Goal: Task Accomplishment & Management: Complete application form

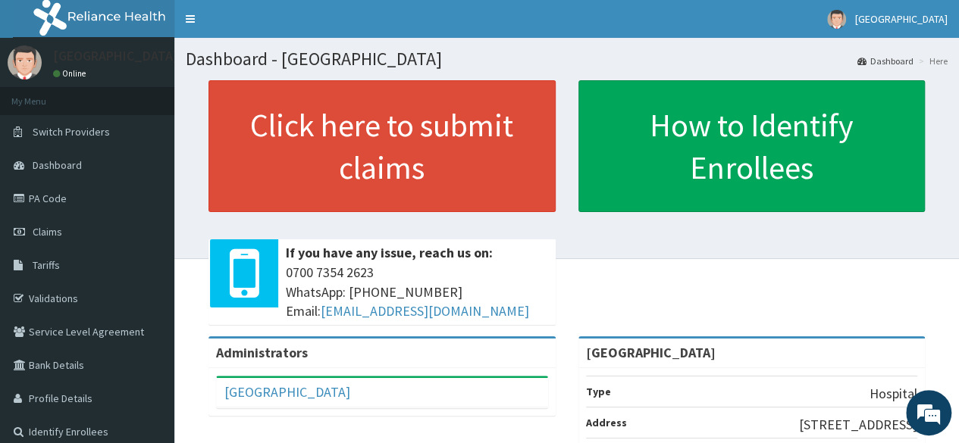
click at [80, 189] on link "PA Code" at bounding box center [87, 198] width 174 height 33
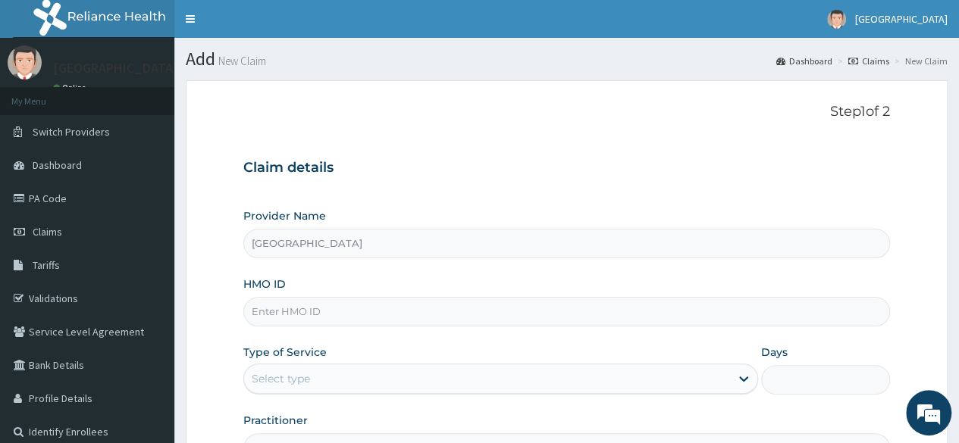
type input "RMB/10047/A"
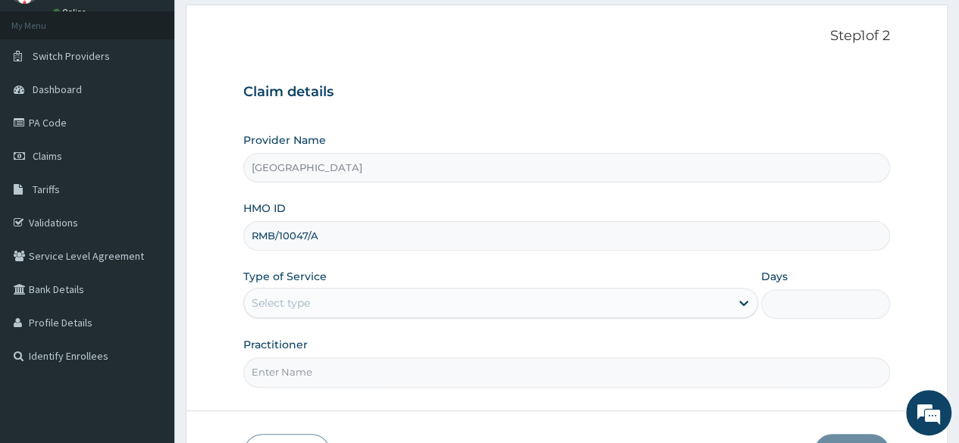
scroll to position [77, 0]
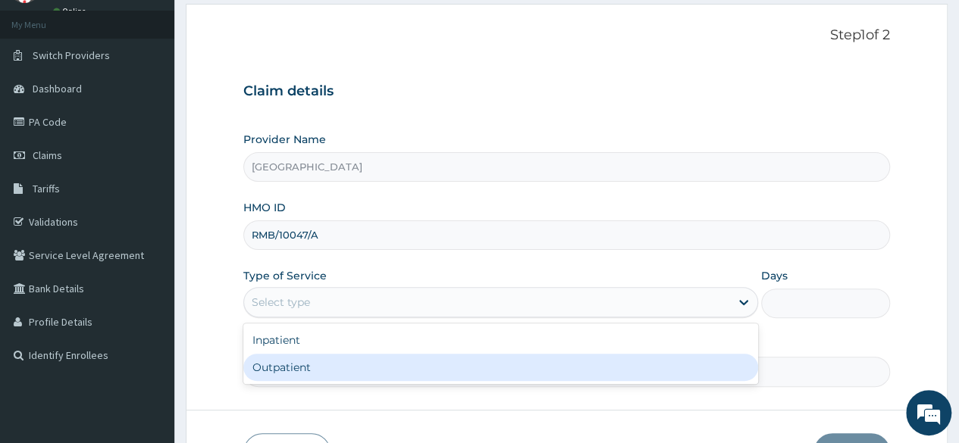
click at [300, 369] on div "Outpatient" at bounding box center [500, 367] width 515 height 27
type input "1"
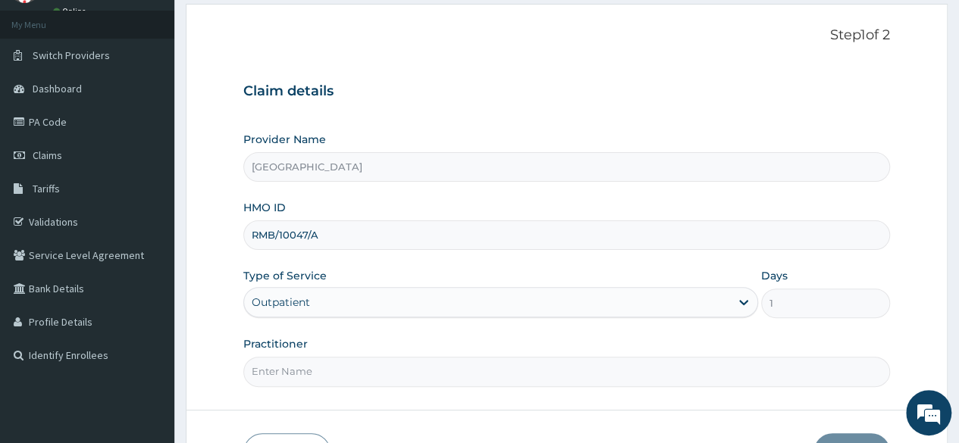
scroll to position [0, 0]
click at [300, 369] on input "Practitioner" at bounding box center [566, 372] width 647 height 30
type input "[PERSON_NAME]"
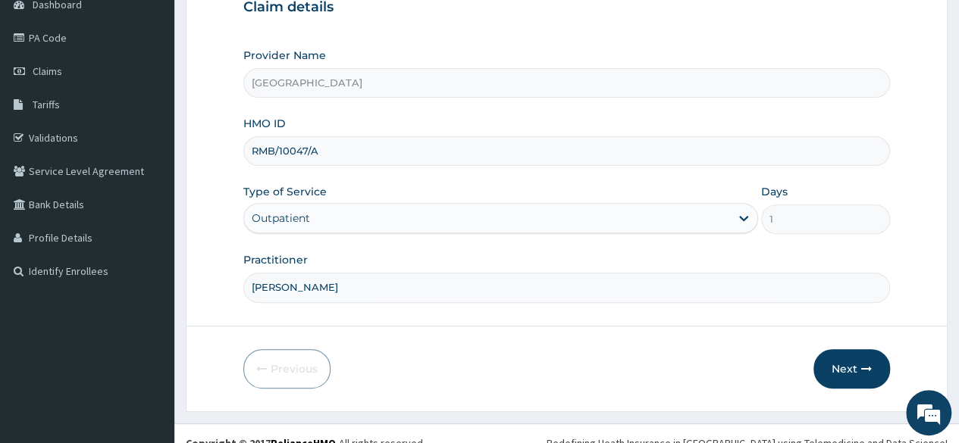
scroll to position [176, 0]
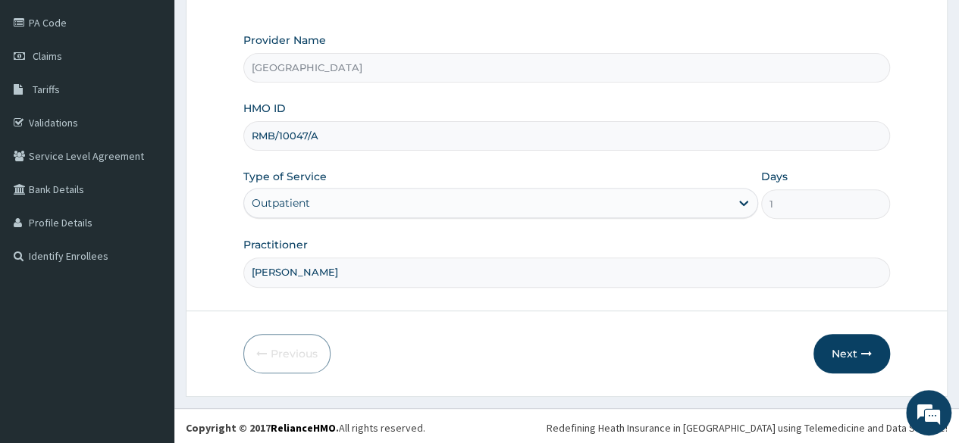
click at [840, 353] on button "Next" at bounding box center [851, 353] width 77 height 39
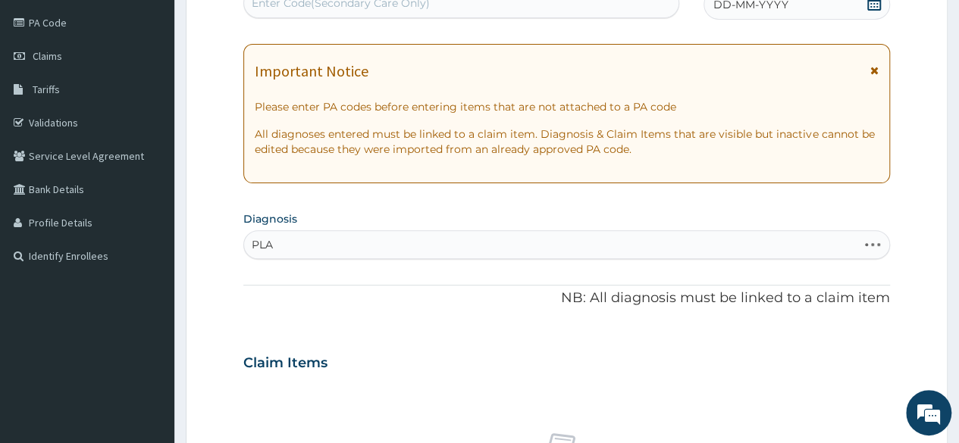
type input "PLAS"
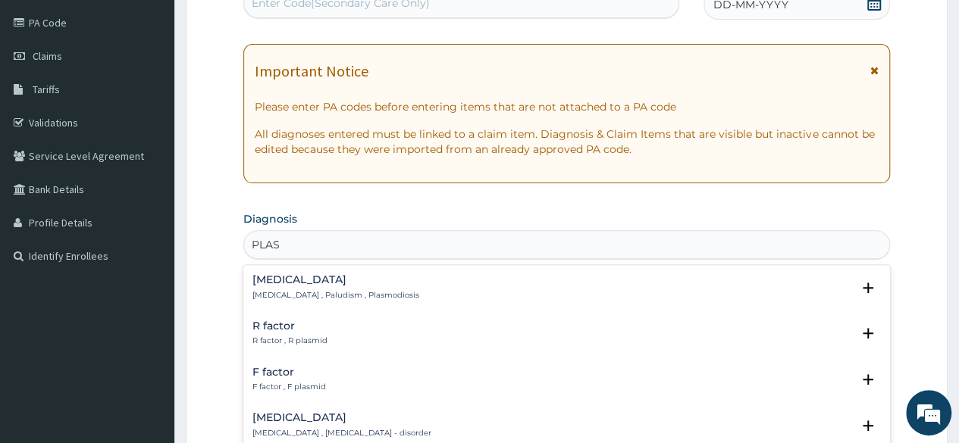
click at [271, 269] on div "[MEDICAL_DATA] [MEDICAL_DATA] , Paludism , Plasmodiosis Select Status Query Que…" at bounding box center [566, 291] width 647 height 46
click at [271, 280] on h4 "[MEDICAL_DATA]" at bounding box center [335, 279] width 167 height 11
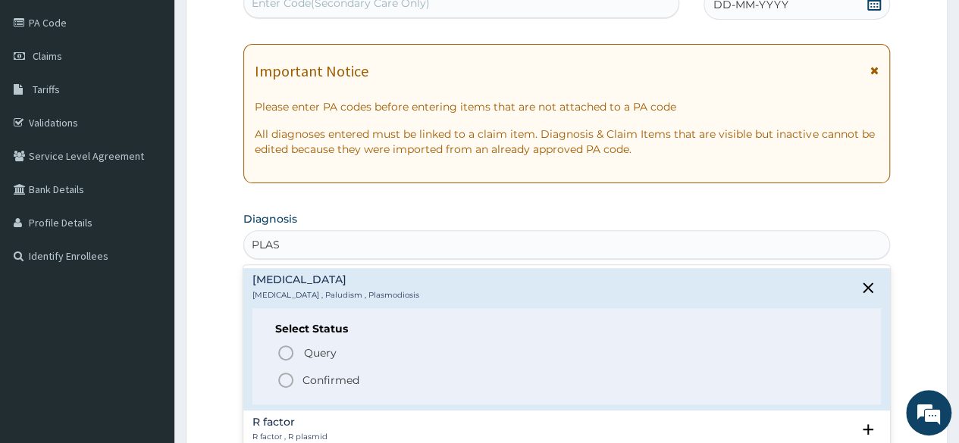
click at [302, 380] on p "Confirmed" at bounding box center [330, 380] width 57 height 15
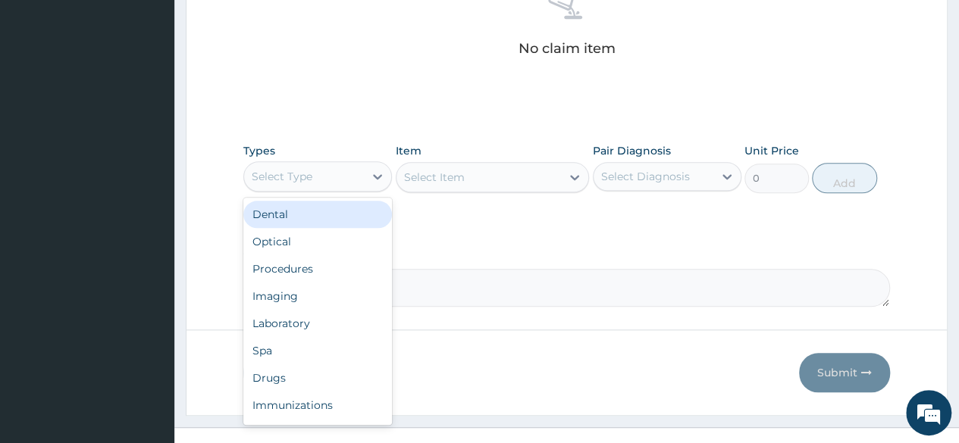
scroll to position [634, 0]
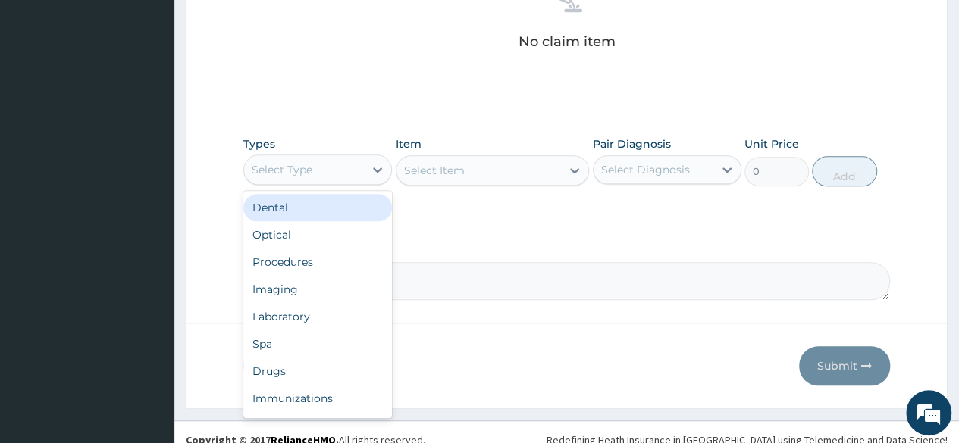
click at [334, 369] on div "Drugs" at bounding box center [317, 371] width 149 height 27
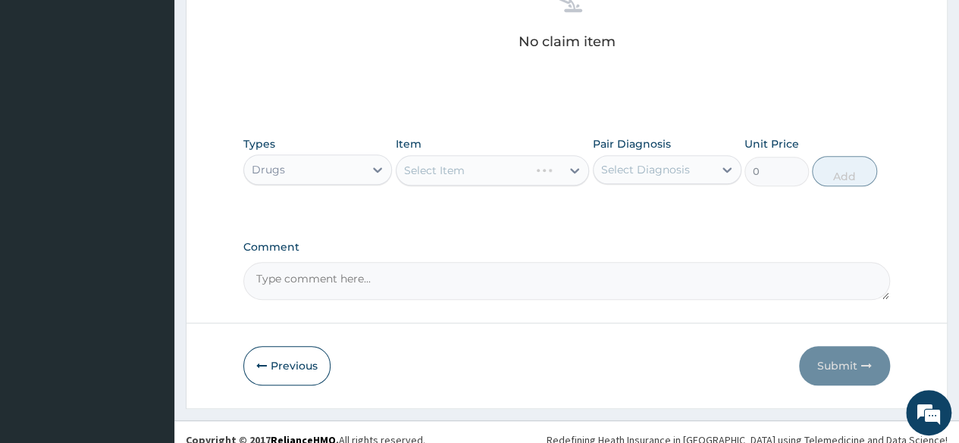
click at [412, 174] on div "Select Item" at bounding box center [493, 170] width 194 height 30
click at [406, 168] on div "Select Item" at bounding box center [493, 170] width 194 height 30
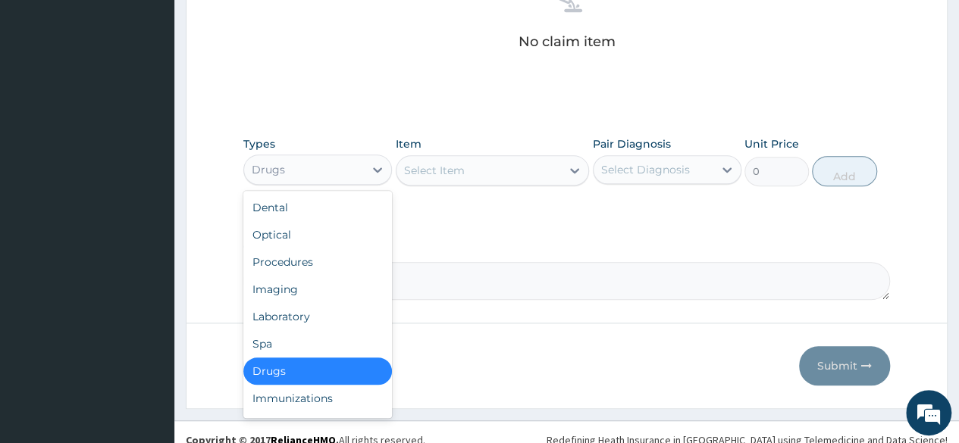
click at [365, 173] on div at bounding box center [377, 169] width 27 height 27
click at [297, 368] on div "Drugs" at bounding box center [317, 371] width 149 height 27
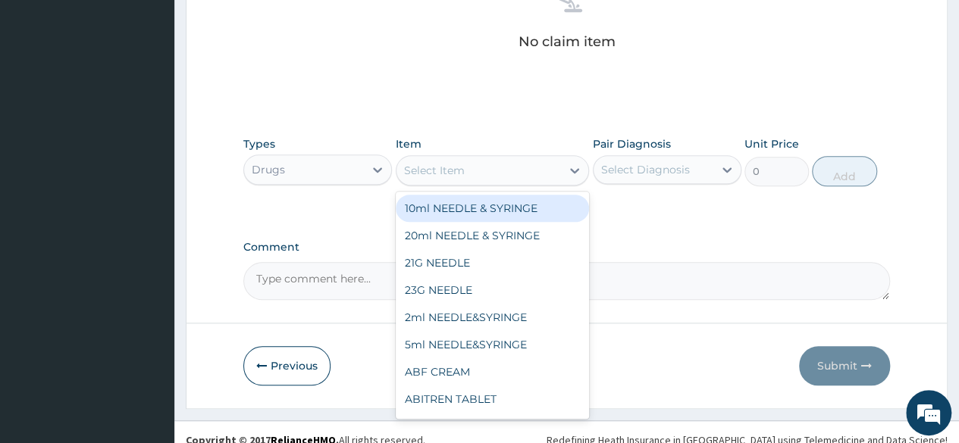
click at [419, 168] on div "Select Item" at bounding box center [434, 170] width 61 height 15
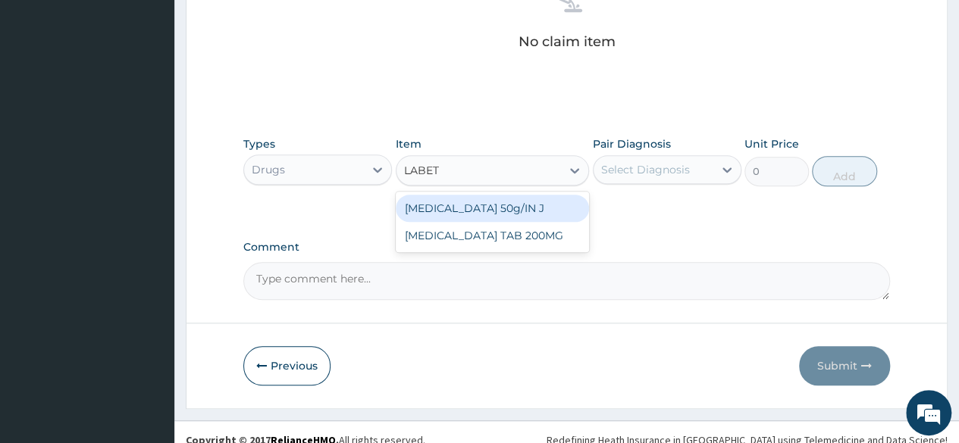
type input "LABETA"
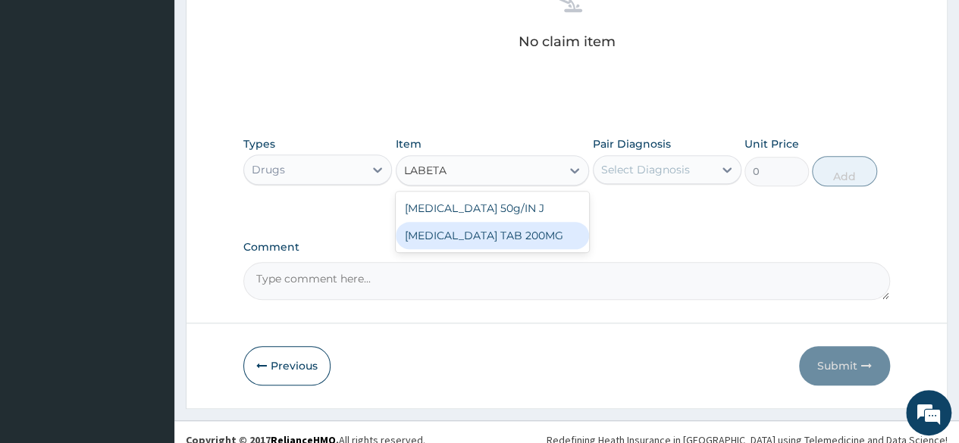
click at [484, 233] on div "[MEDICAL_DATA] TAB 200MG" at bounding box center [493, 235] width 194 height 27
type input "200"
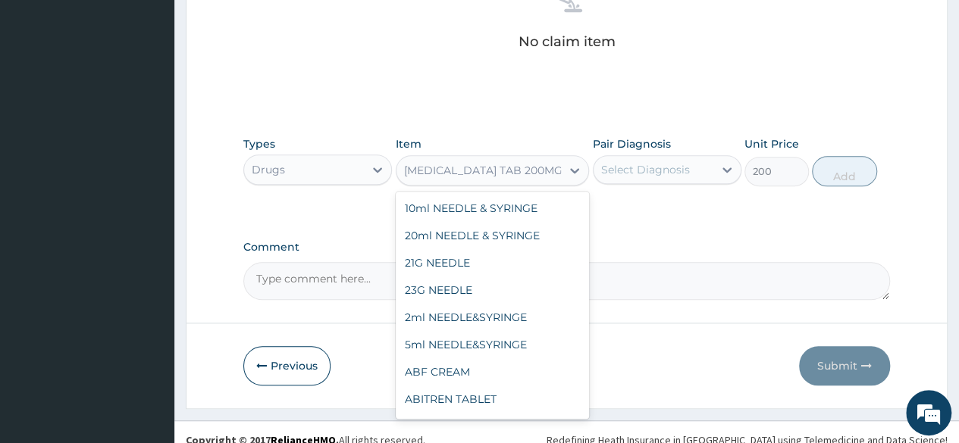
click at [484, 168] on div "[MEDICAL_DATA] TAB 200MG" at bounding box center [483, 170] width 158 height 15
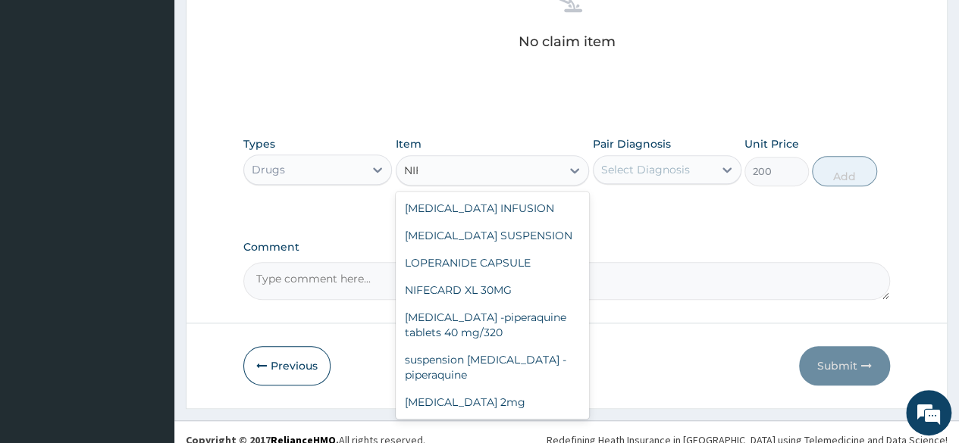
scroll to position [0, 0]
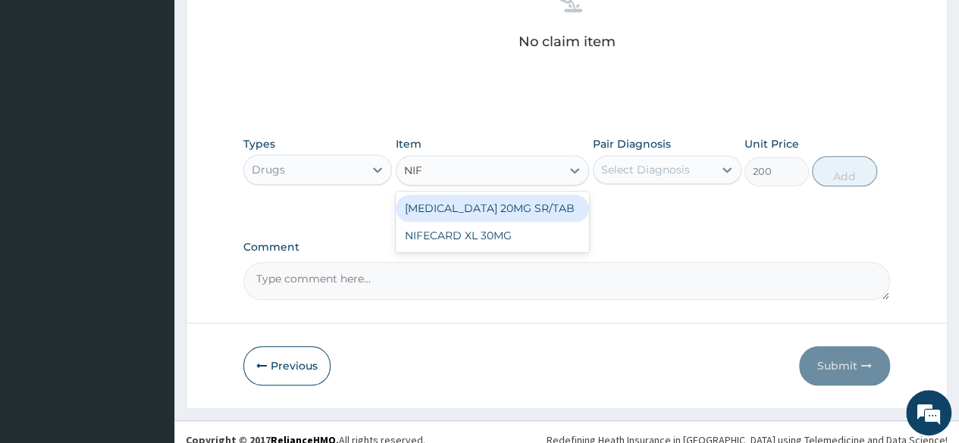
type input "NIFE"
click at [515, 207] on div "[MEDICAL_DATA] 20MG SR/TAB" at bounding box center [493, 208] width 194 height 27
type input "14.7"
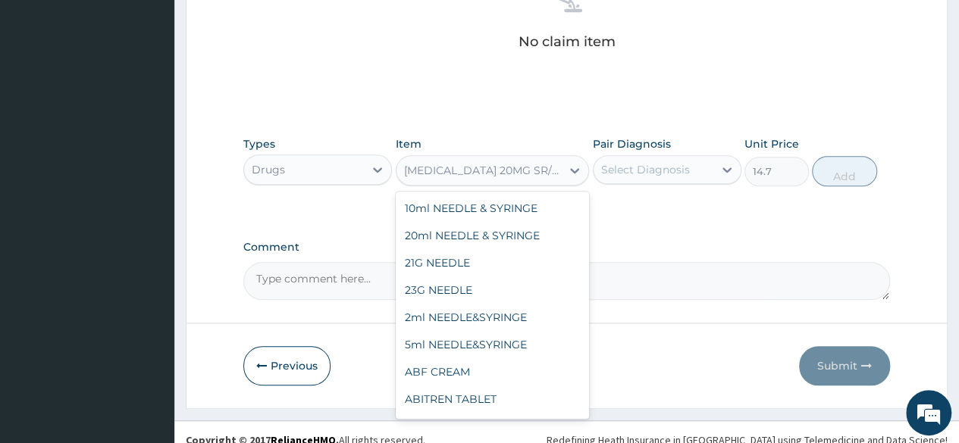
scroll to position [23580, 0]
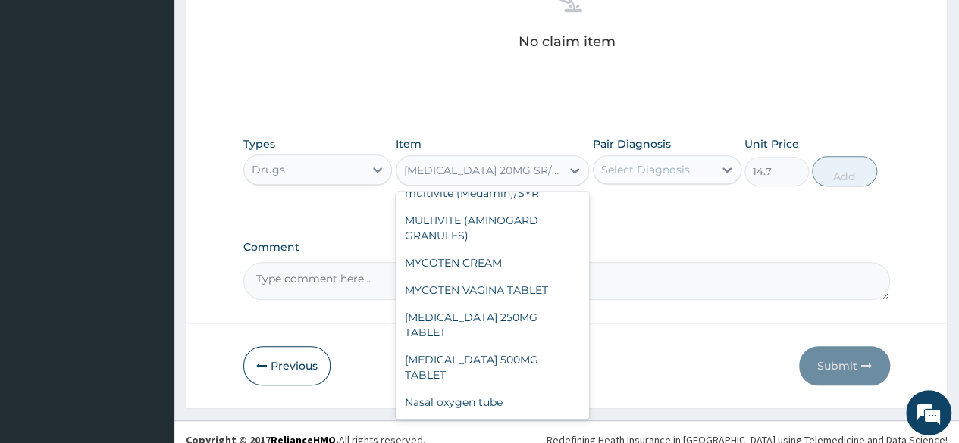
click at [512, 158] on div "[MEDICAL_DATA] 20MG SR/TAB" at bounding box center [478, 170] width 165 height 24
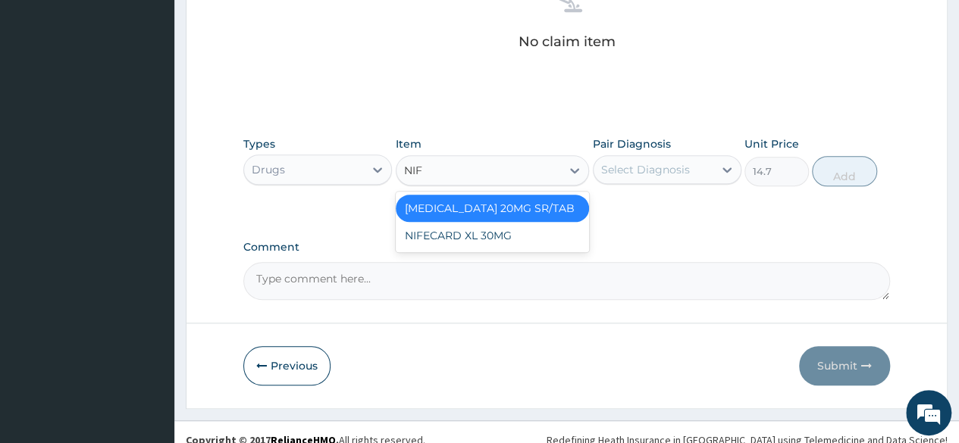
scroll to position [0, 0]
type input "NIFE"
click at [541, 242] on div "NIFECARD XL 30MG" at bounding box center [493, 235] width 194 height 27
type input "200"
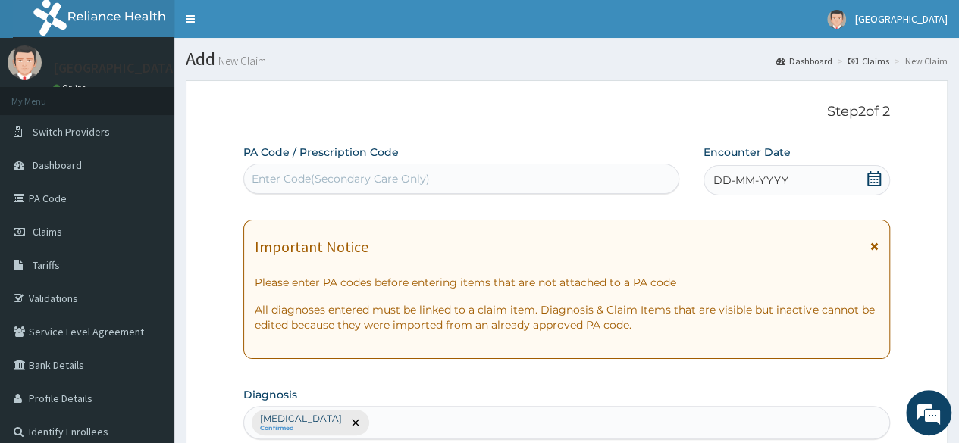
click at [70, 204] on link "PA Code" at bounding box center [87, 198] width 174 height 33
